Goal: Transaction & Acquisition: Subscribe to service/newsletter

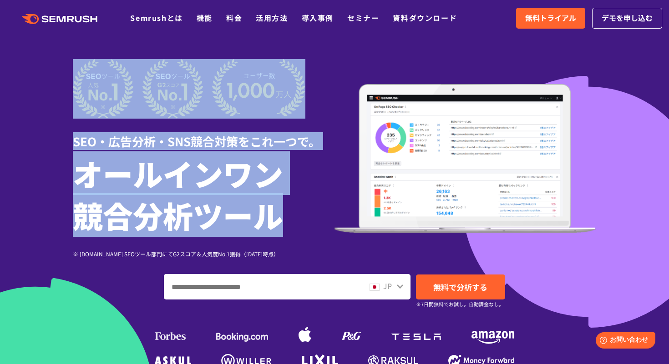
drag, startPoint x: 283, startPoint y: 219, endPoint x: 60, endPoint y: 155, distance: 232.6
click at [60, 155] on section "SEO・広告分析・SNS競合対策をこれ一つで。 オールインワン 競合分析ツール ※ G2.com SEOツール部門にてG2スコア＆人気度No.1獲得（2023…" at bounding box center [334, 253] width 669 height 507
click at [83, 155] on h1 "オールインワン 競合分析ツール" at bounding box center [203, 194] width 261 height 84
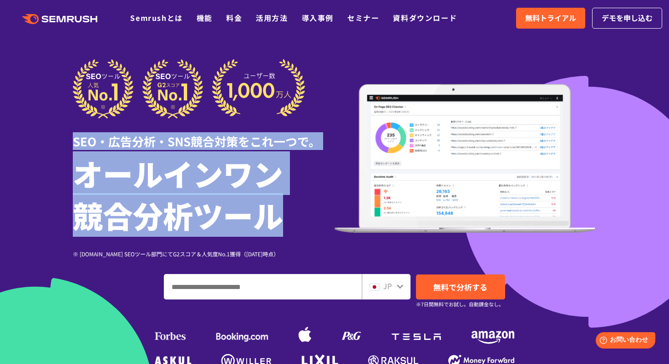
drag, startPoint x: 278, startPoint y: 218, endPoint x: 73, endPoint y: 146, distance: 217.1
click at [73, 146] on div "SEO・広告分析・SNS競合対策をこれ一つで。 オールインワン 競合分析ツール ※ G2.com SEOツール部門にてG2スコア＆人気度No.1獲得（2023…" at bounding box center [203, 158] width 261 height 199
copy div "SEO・広告分析・SNS競合対策をこれ一つで。 オールインワン 競合分析ツール"
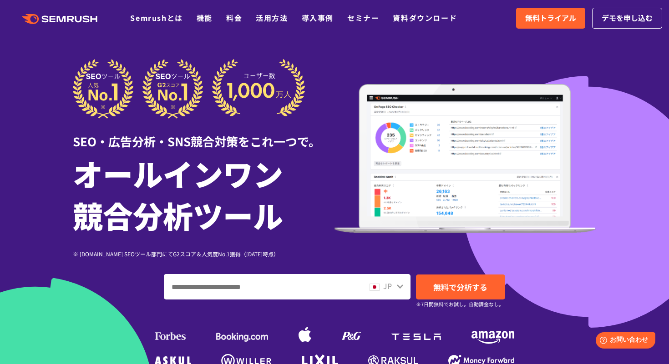
click at [272, 279] on input "ドメイン、キーワードまたはURLを入力してください" at bounding box center [262, 287] width 197 height 25
paste input "**********"
type input "**********"
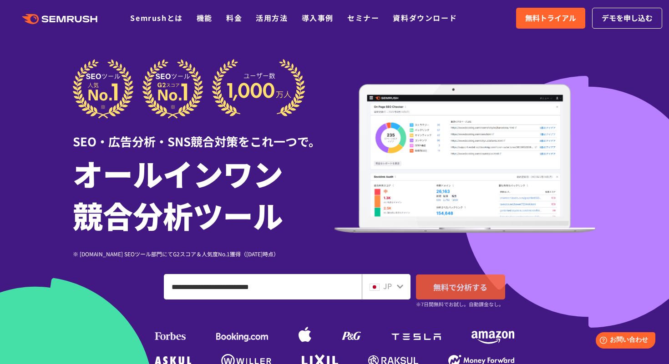
click at [434, 287] on span "無料で分析する" at bounding box center [460, 287] width 54 height 11
click at [68, 24] on icon ".cls {fill: #FF642D;}" at bounding box center [60, 19] width 103 height 10
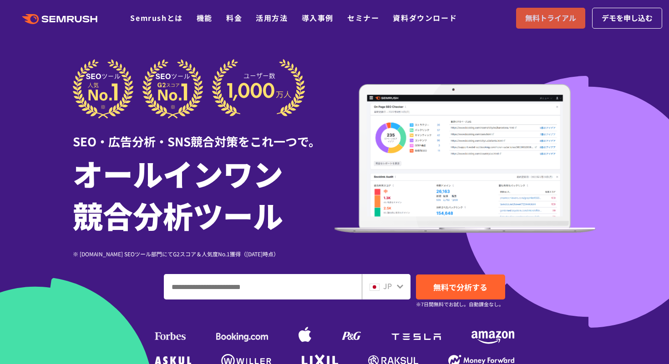
click at [535, 16] on span "無料トライアル" at bounding box center [550, 18] width 51 height 12
